Goal: Navigation & Orientation: Find specific page/section

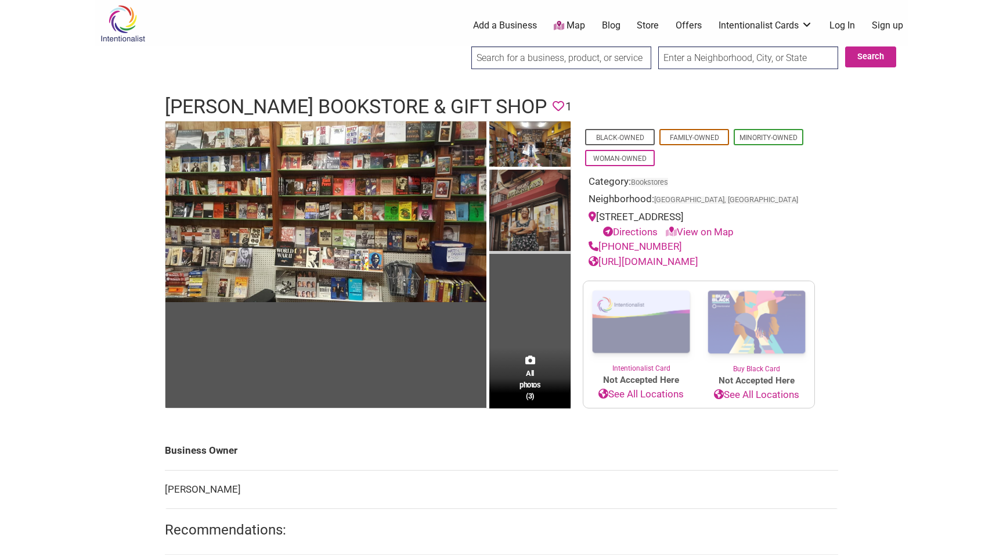
click at [535, 224] on img at bounding box center [530, 212] width 81 height 84
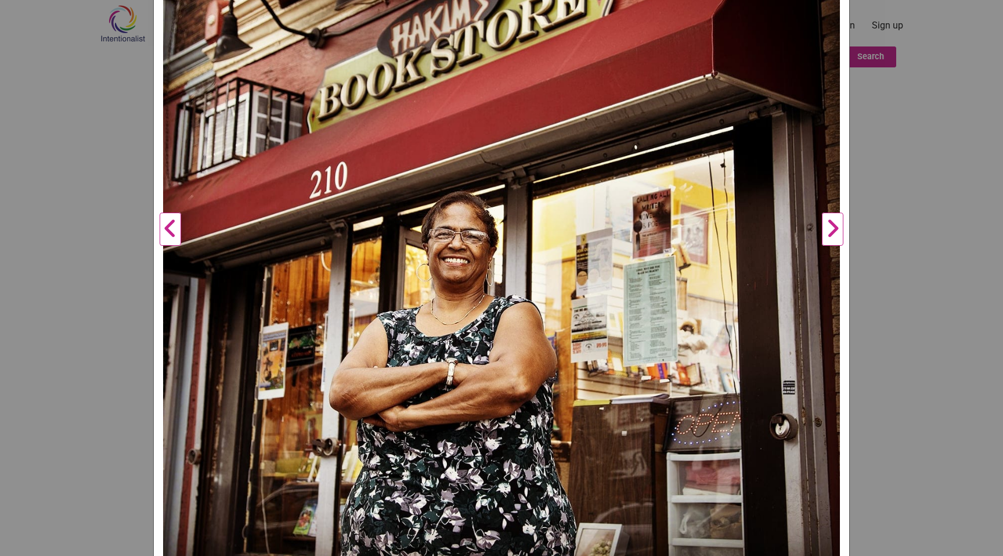
scroll to position [311, 0]
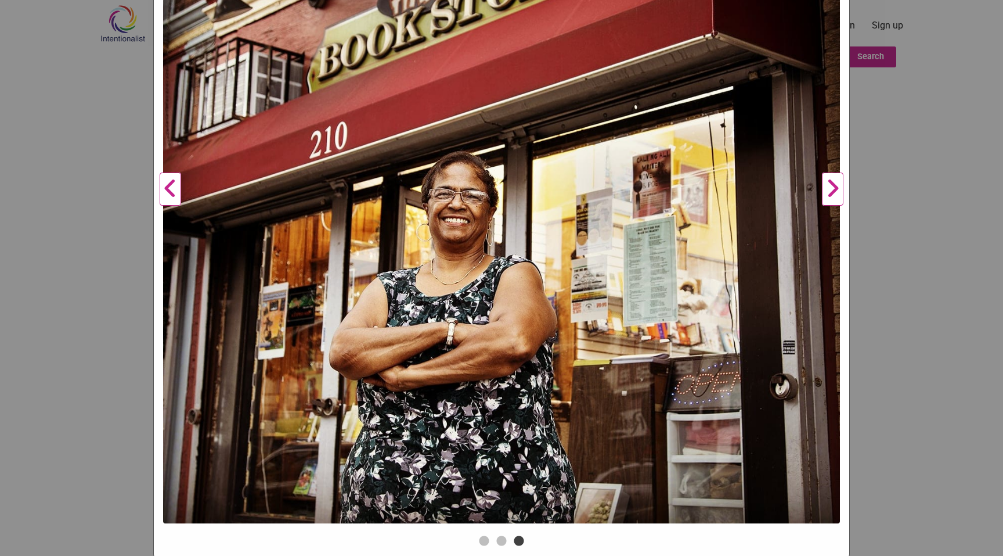
click at [89, 69] on div "[PERSON_NAME] Bookstore & Gift Shop Previous Next 1 2 3 ×" at bounding box center [501, 278] width 1003 height 556
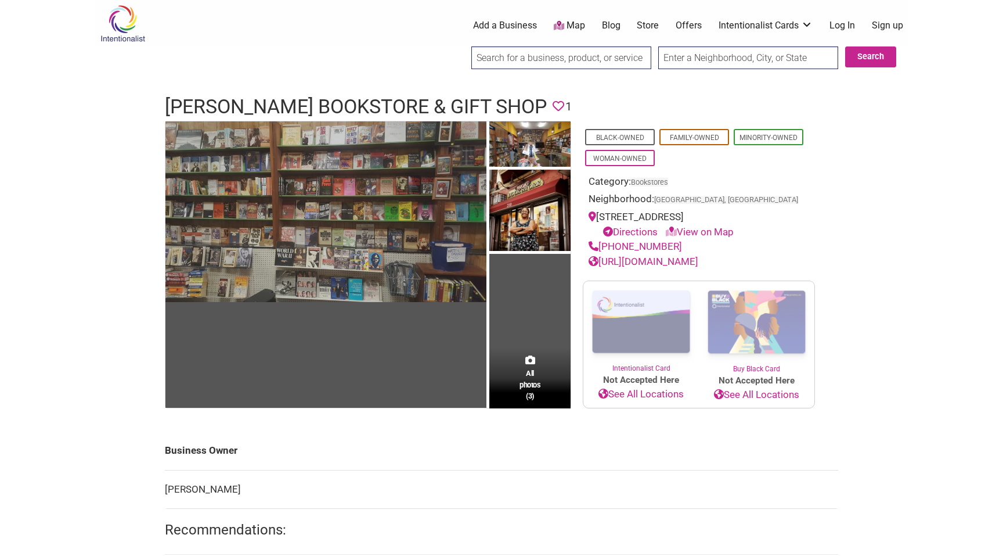
click at [378, 233] on img at bounding box center [325, 211] width 321 height 181
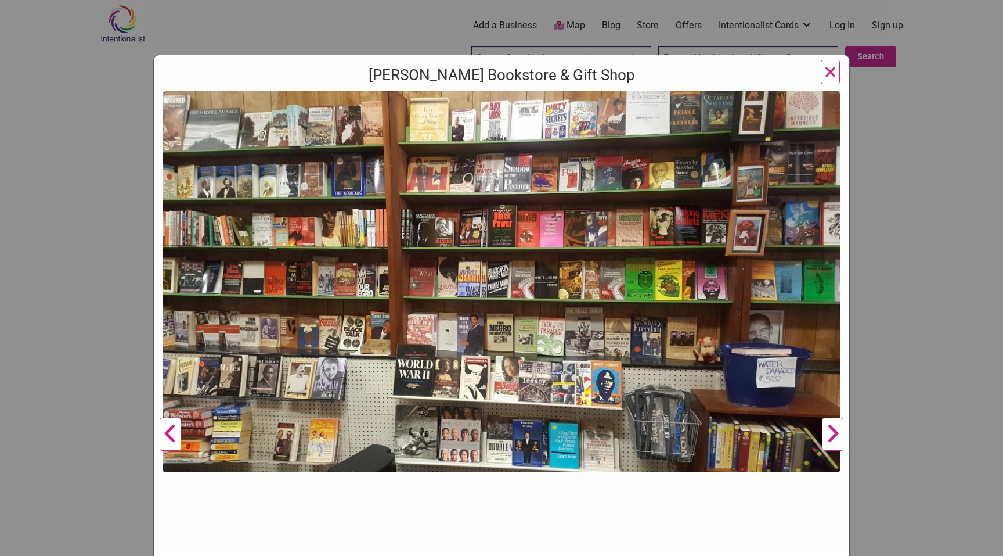
scroll to position [60, 0]
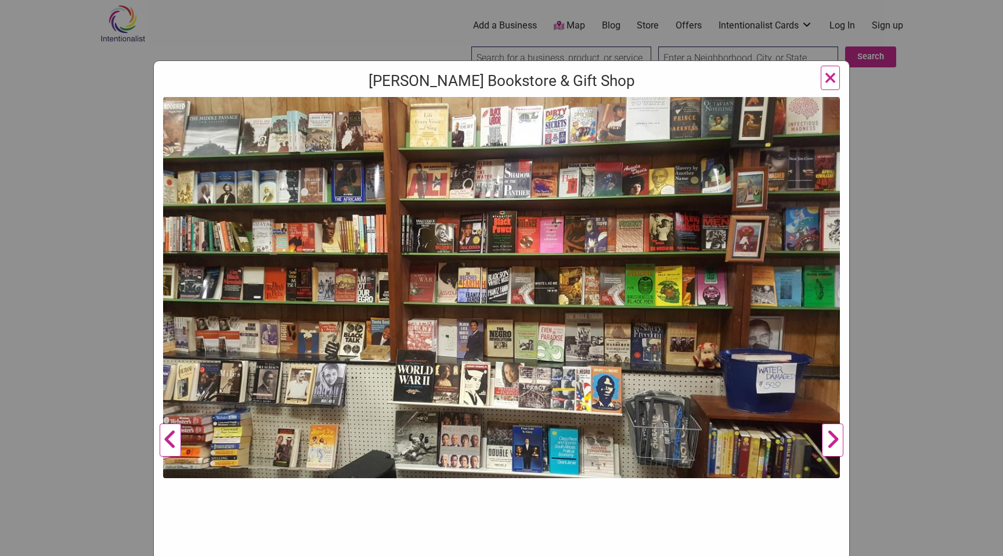
click at [901, 154] on div "[PERSON_NAME] Bookstore & Gift Shop Previous Next 1 2 3 ×" at bounding box center [501, 278] width 1003 height 556
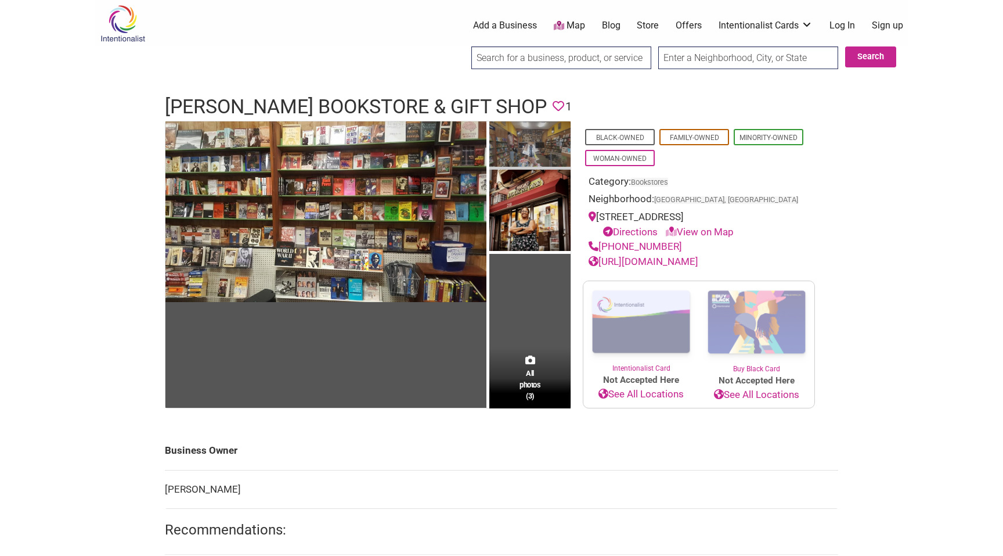
click at [526, 139] on img at bounding box center [530, 145] width 81 height 49
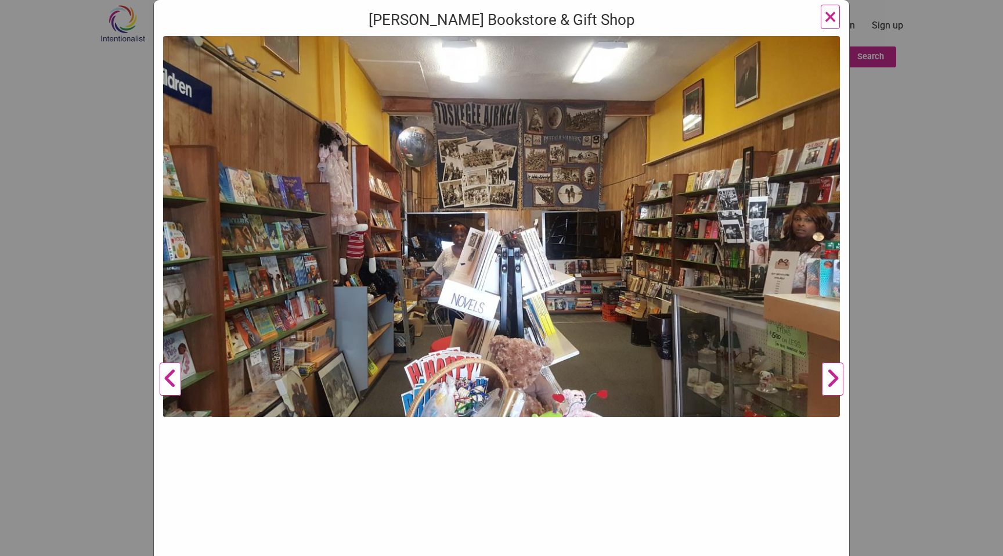
scroll to position [63, 0]
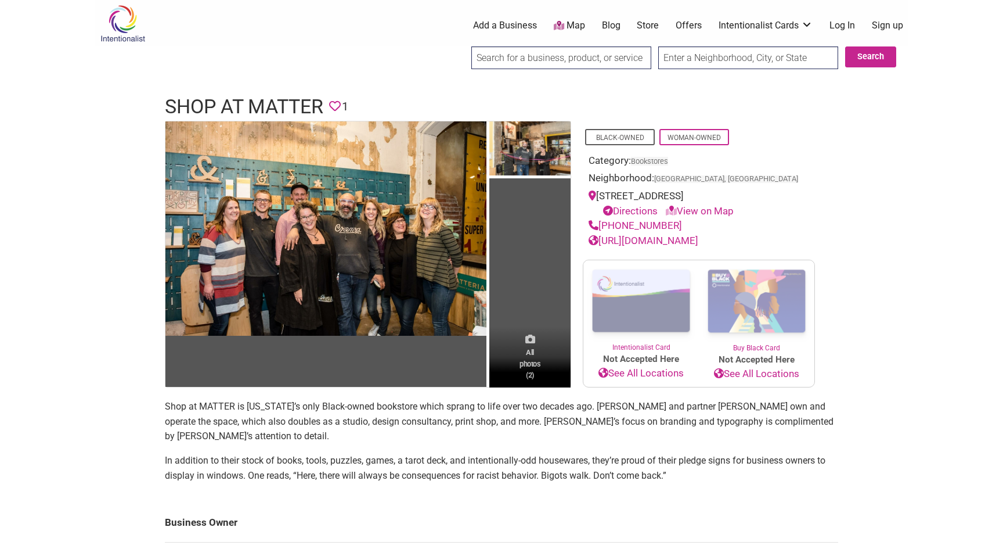
click at [523, 351] on span "All photos (2)" at bounding box center [530, 363] width 21 height 33
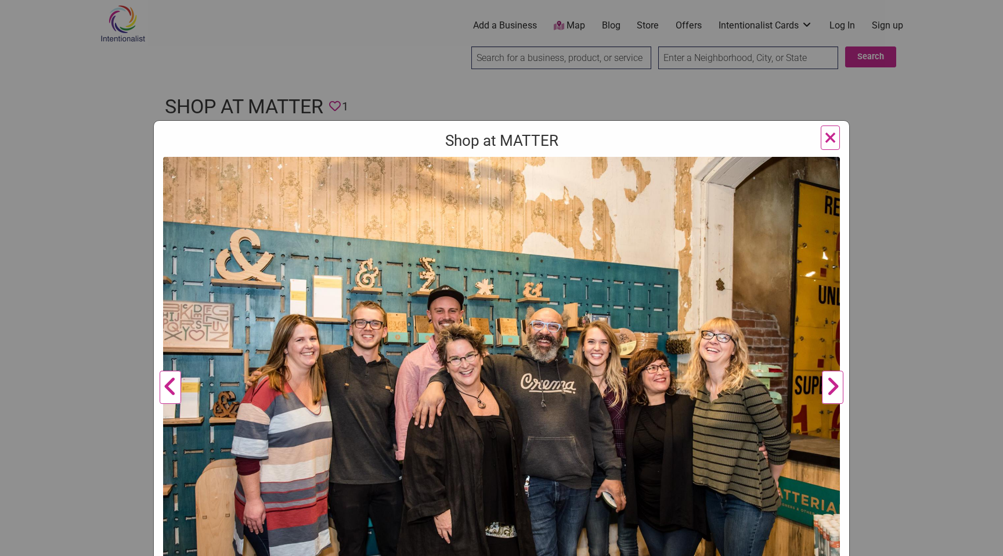
scroll to position [89, 0]
